Goal: Check status

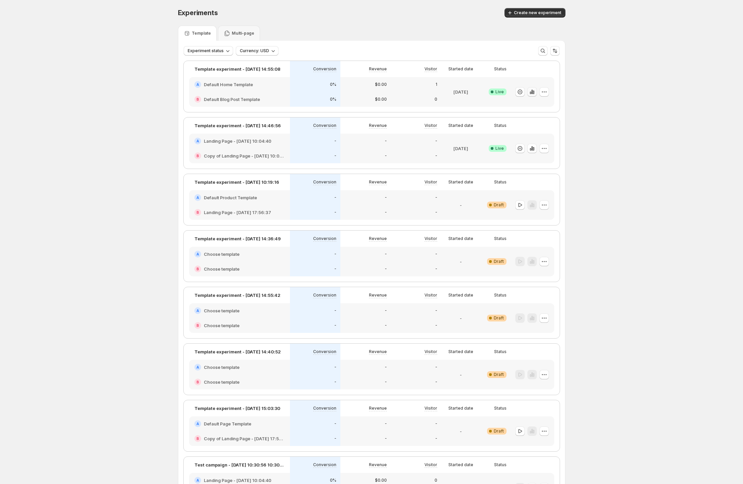
click at [534, 92] on icon "button" at bounding box center [533, 92] width 1 height 4
click at [534, 93] on icon "button" at bounding box center [532, 91] width 7 height 7
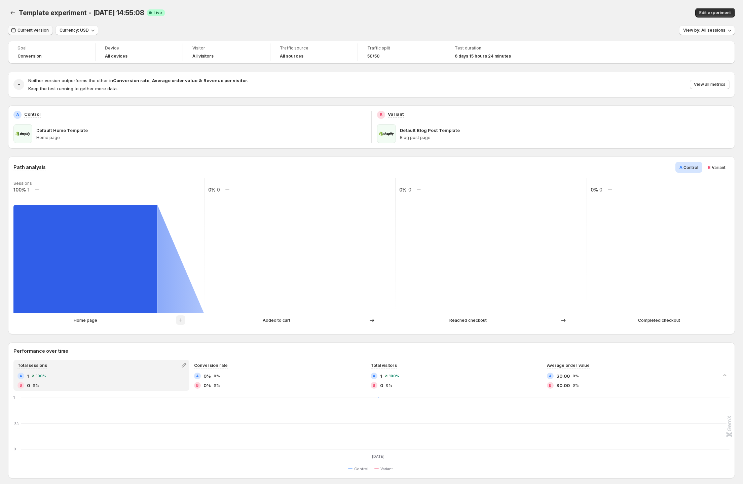
click at [37, 31] on span "Current version" at bounding box center [32, 30] width 31 height 5
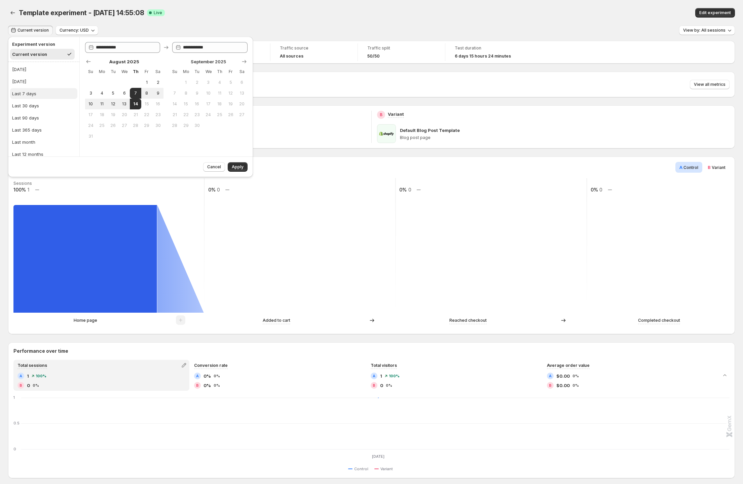
click at [43, 95] on button "Last 7 days" at bounding box center [43, 93] width 67 height 11
click at [314, 33] on div "Current version Currency: USD View by: All sessions Goal Conversion Device All …" at bounding box center [371, 385] width 727 height 719
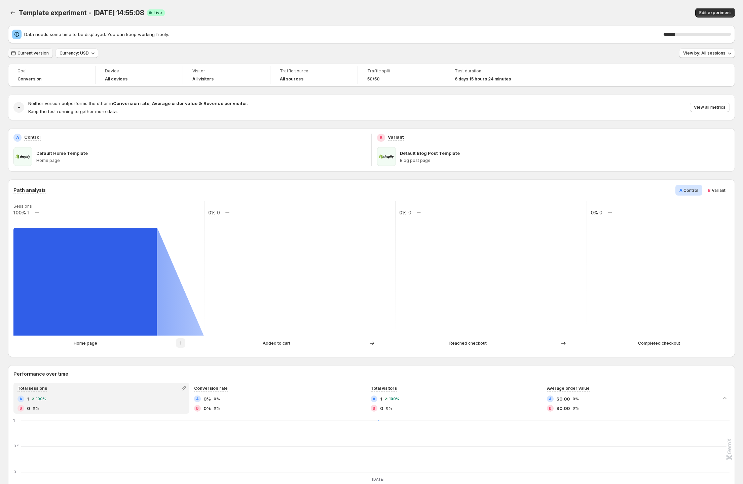
click at [26, 54] on span "Current version" at bounding box center [32, 52] width 31 height 5
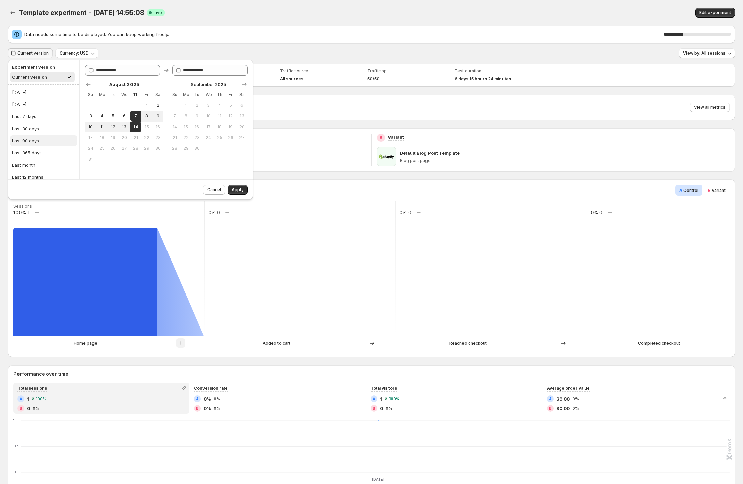
click at [44, 139] on button "Last 90 days" at bounding box center [43, 140] width 67 height 11
type input "**********"
click at [194, 26] on div "Data needs some time to be displayed. You can keep working freely. 30 %" at bounding box center [371, 34] width 727 height 17
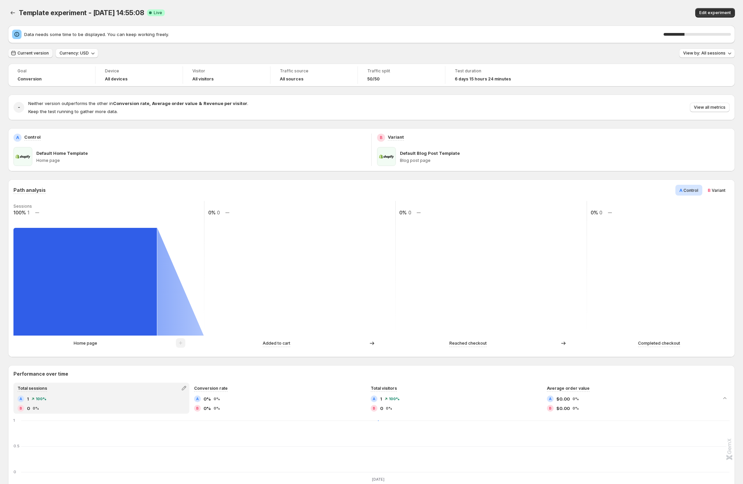
click at [31, 53] on span "Current version" at bounding box center [32, 52] width 31 height 5
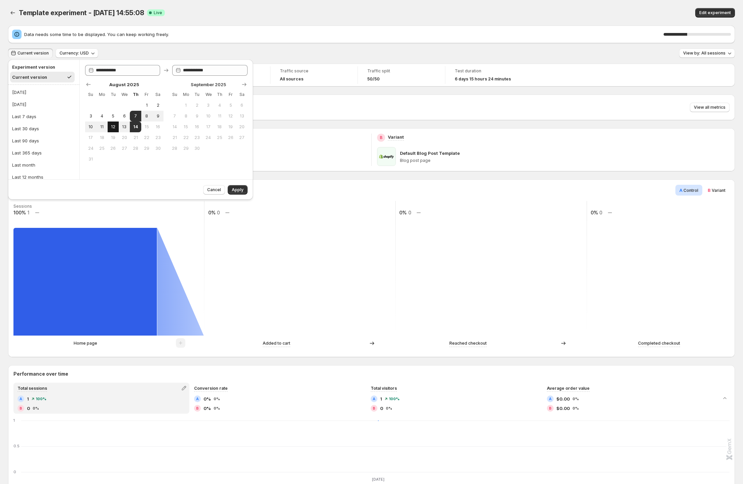
click at [112, 127] on span "12" at bounding box center [113, 126] width 6 height 5
type input "**********"
click at [182, 45] on div "Data needs some time to be displayed. You can keep working freely. 40 % Current…" at bounding box center [371, 397] width 727 height 742
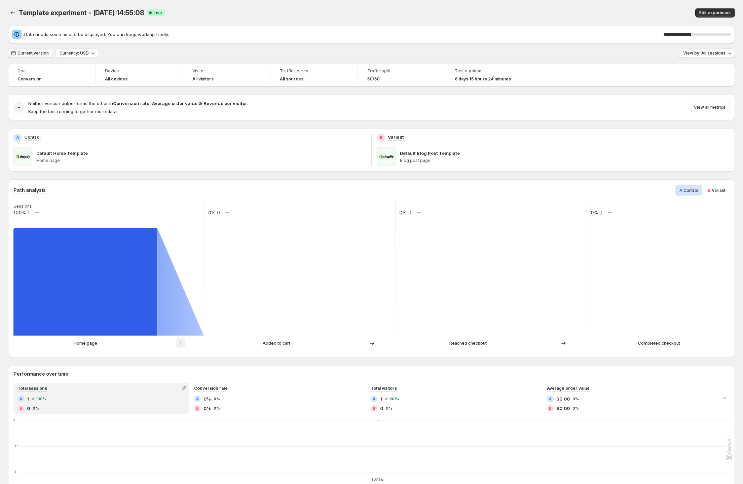
click at [25, 52] on span "Current version" at bounding box center [32, 52] width 31 height 5
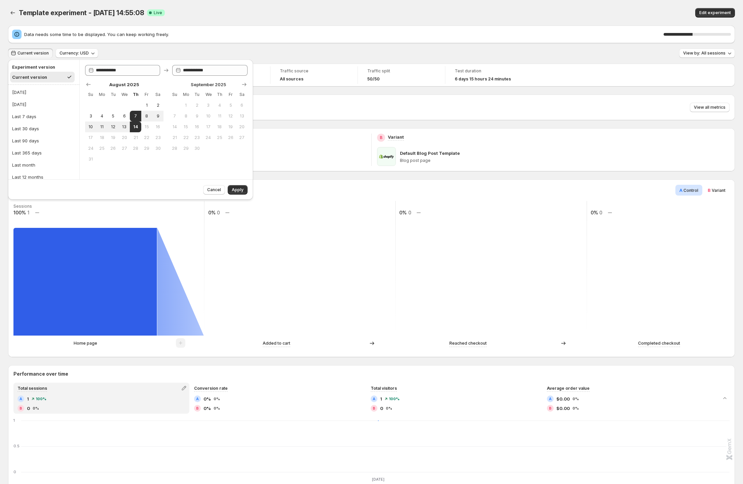
drag, startPoint x: 188, startPoint y: 49, endPoint x: 102, endPoint y: 54, distance: 86.2
click at [188, 49] on div "Current version Currency: USD View by: All sessions" at bounding box center [371, 53] width 727 height 10
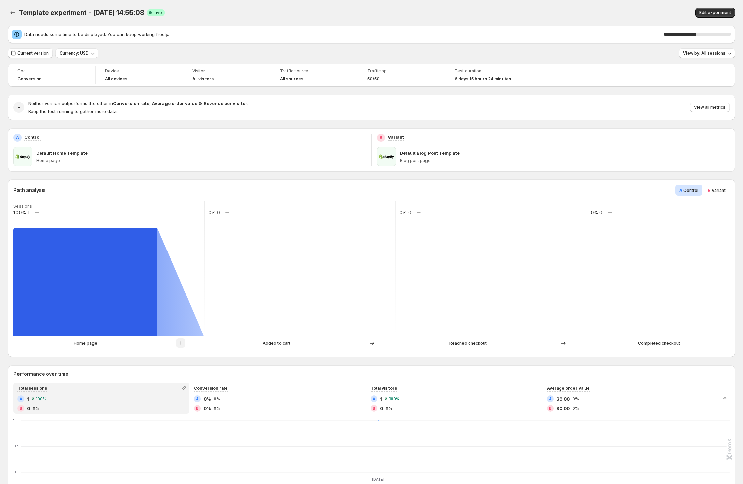
click at [341, 49] on div "Current version Currency: USD View by: All sessions" at bounding box center [371, 53] width 727 height 10
